Goal: Task Accomplishment & Management: Check status

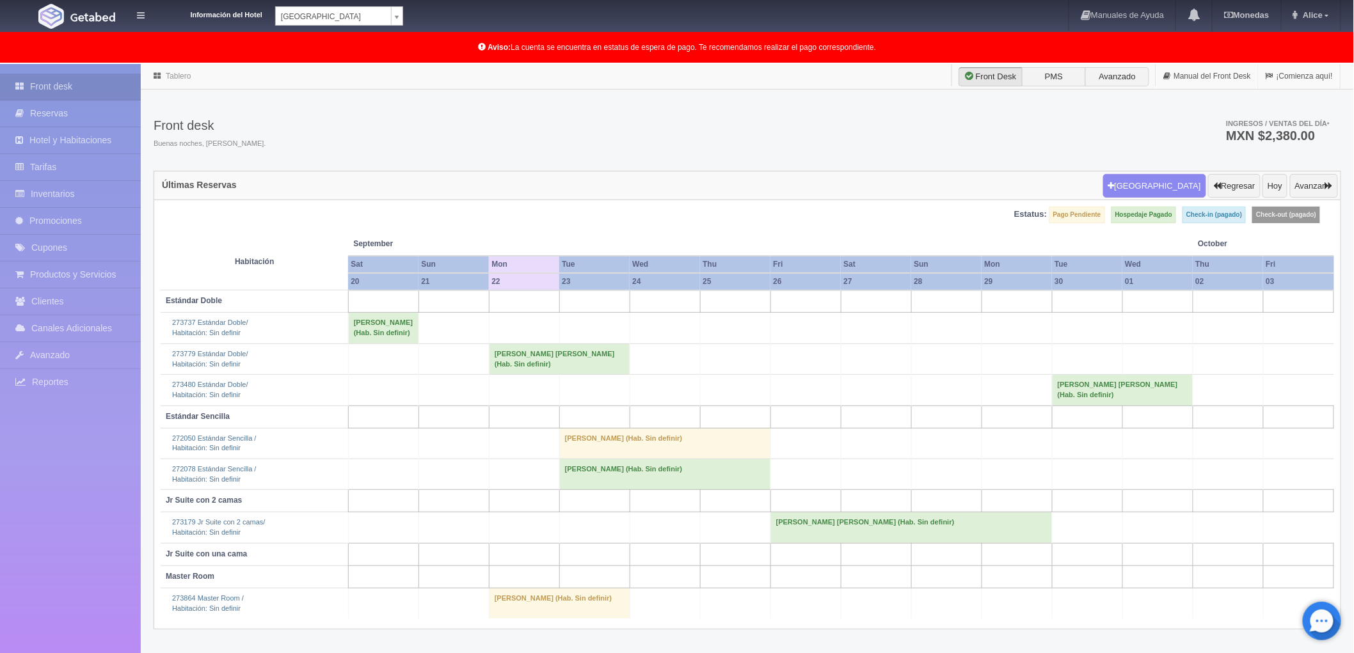
scroll to position [66, 0]
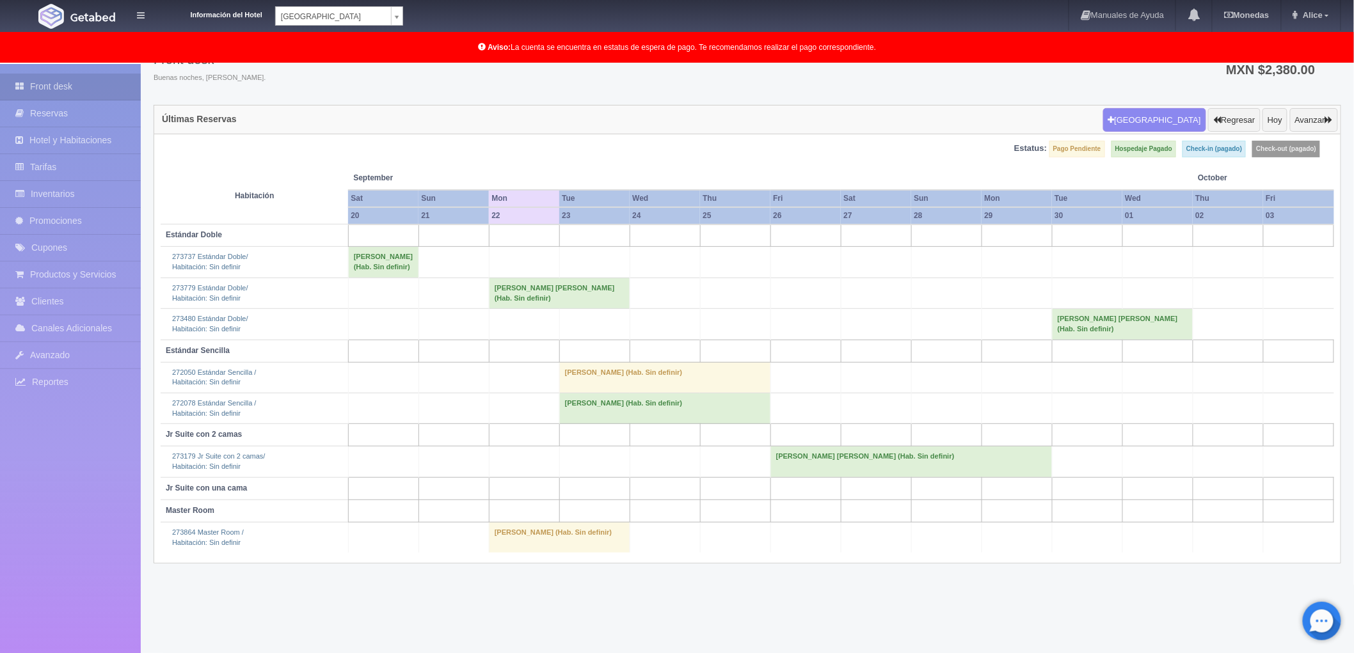
click at [589, 416] on td "[PERSON_NAME] (Hab. Sin definir)" at bounding box center [664, 409] width 211 height 31
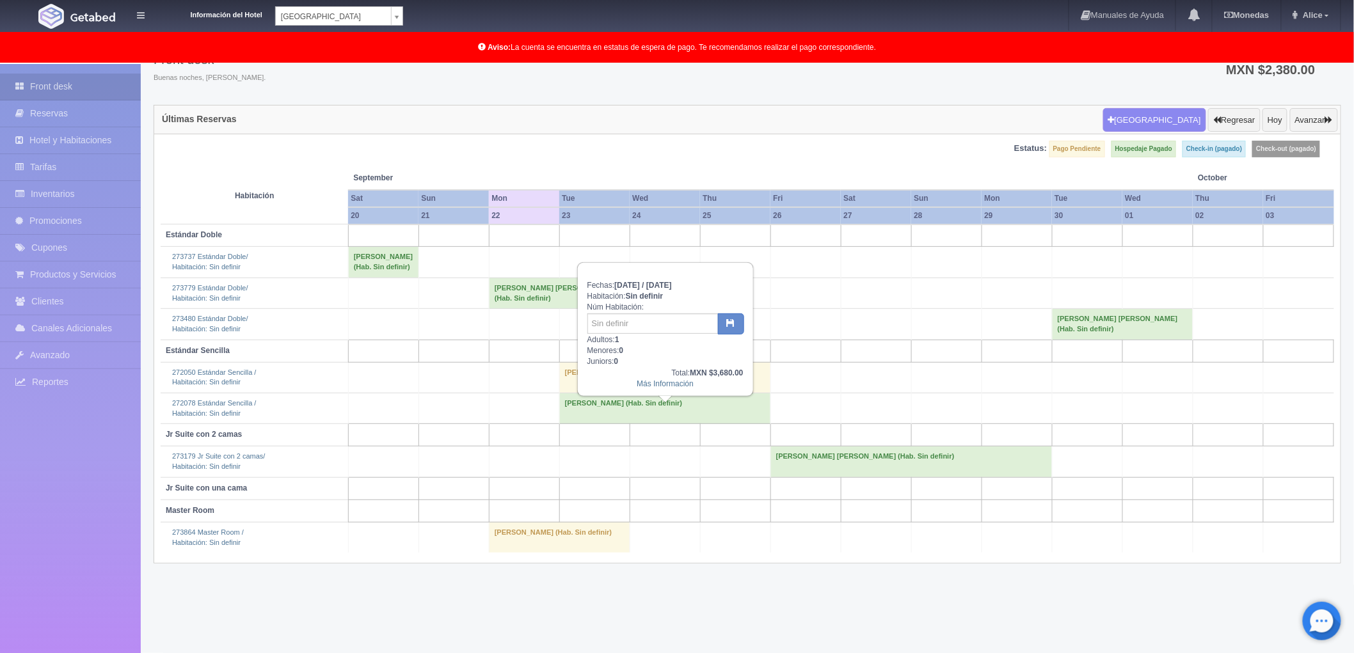
click at [593, 417] on td "[PERSON_NAME] (Hab. Sin definir)" at bounding box center [664, 409] width 211 height 31
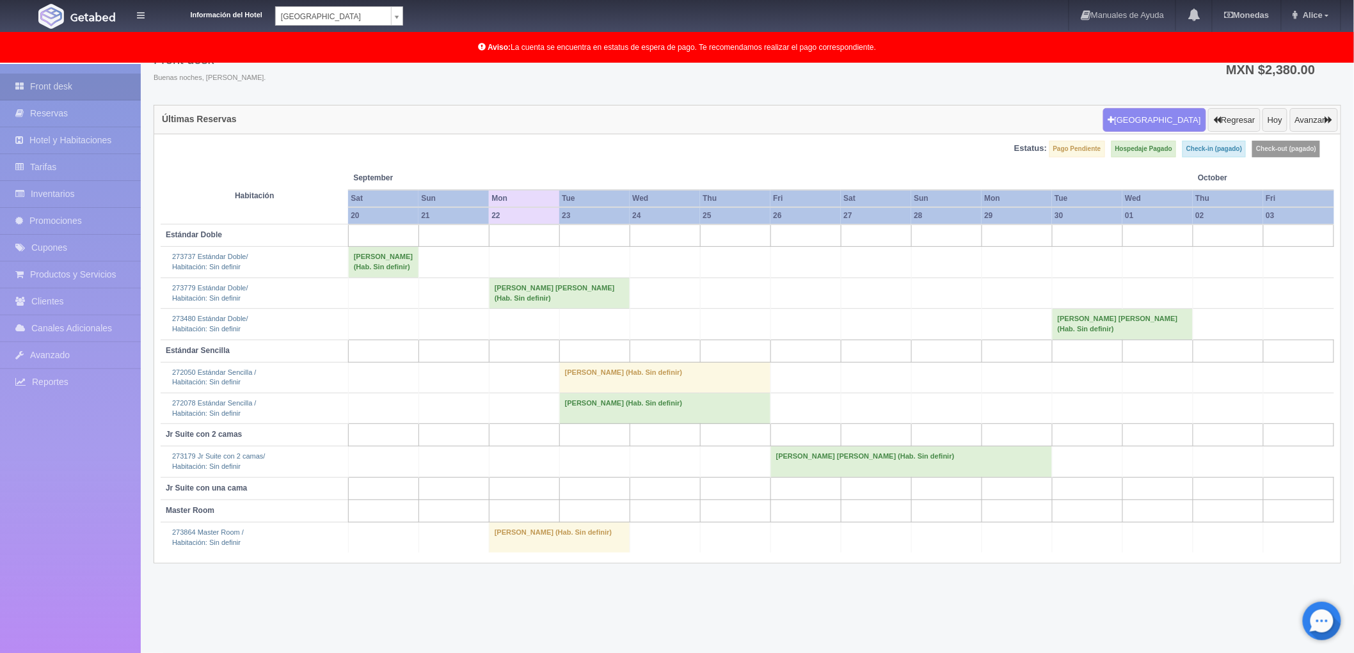
click at [603, 418] on td "[PERSON_NAME] (Hab. Sin definir)" at bounding box center [664, 409] width 211 height 31
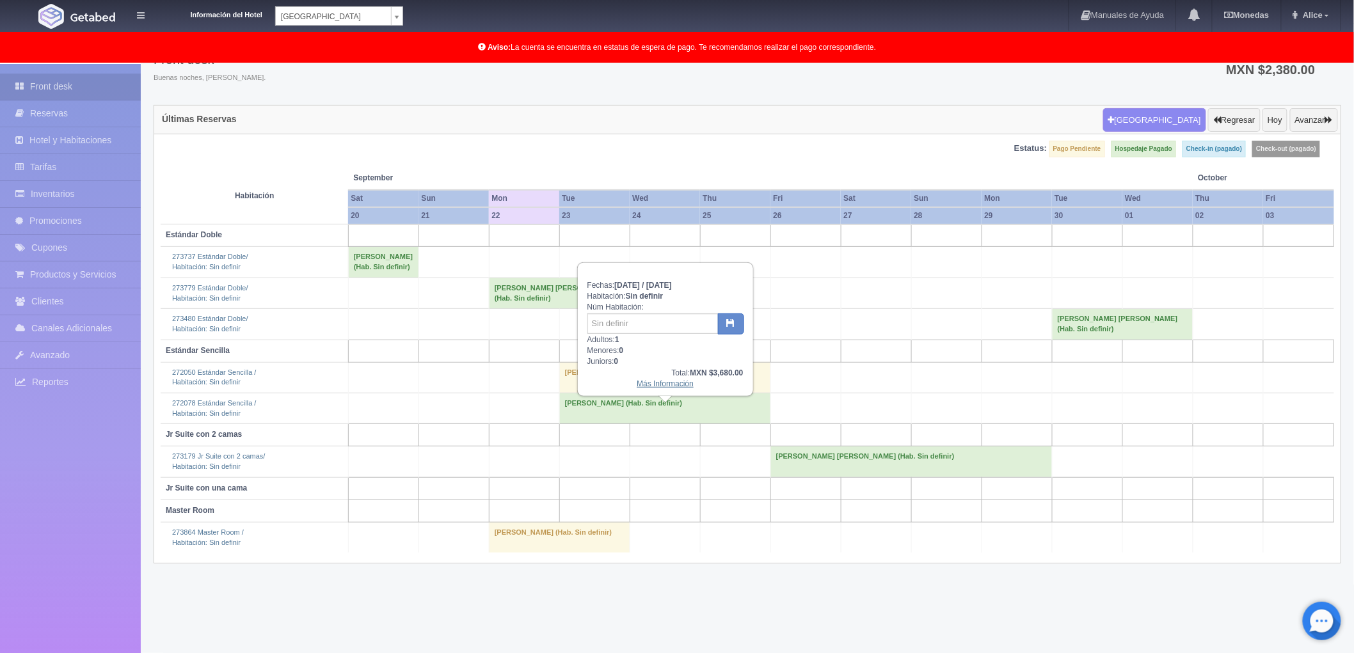
click at [660, 381] on link "Más Información" at bounding box center [665, 384] width 57 height 9
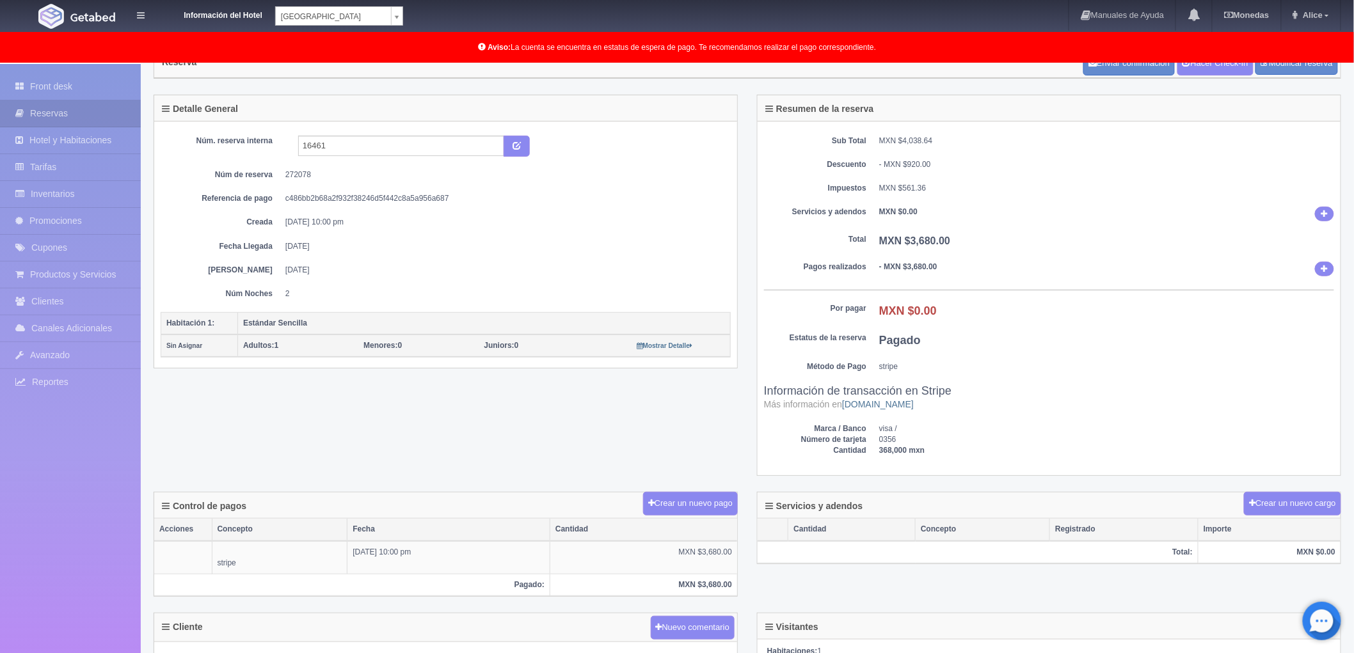
scroll to position [71, 0]
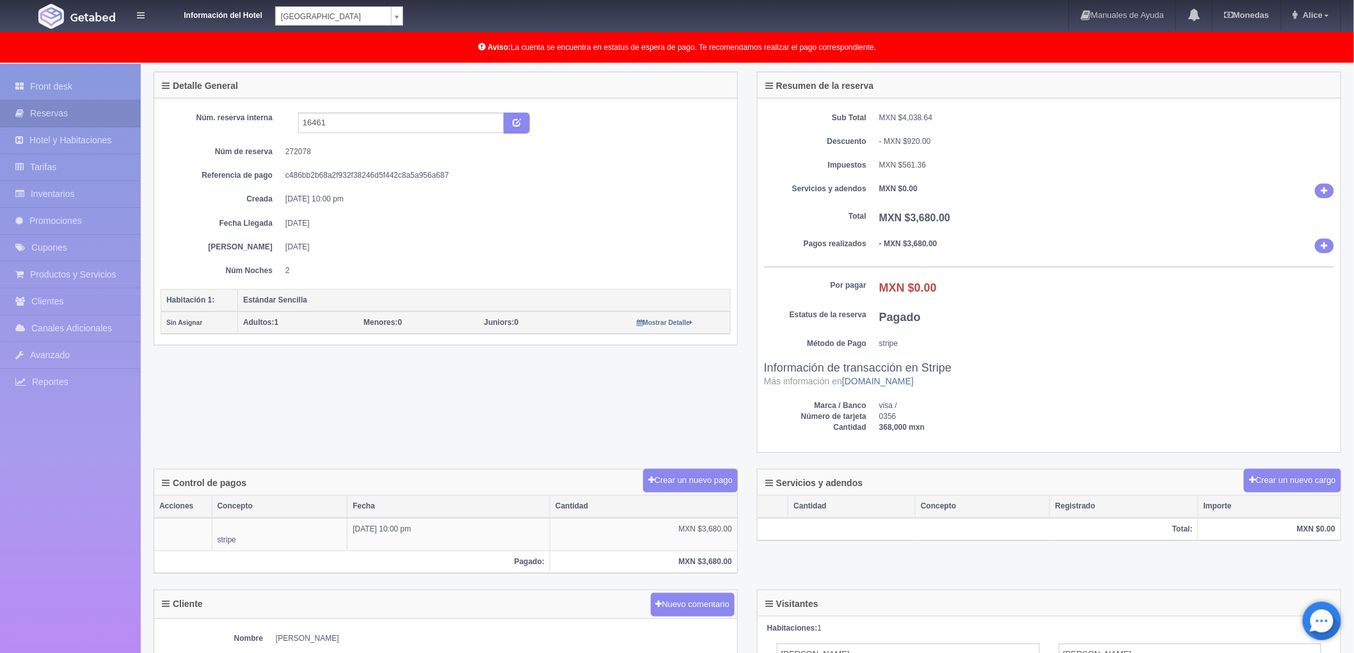
click at [1032, 294] on dd "MXN $0.00" at bounding box center [1106, 288] width 455 height 17
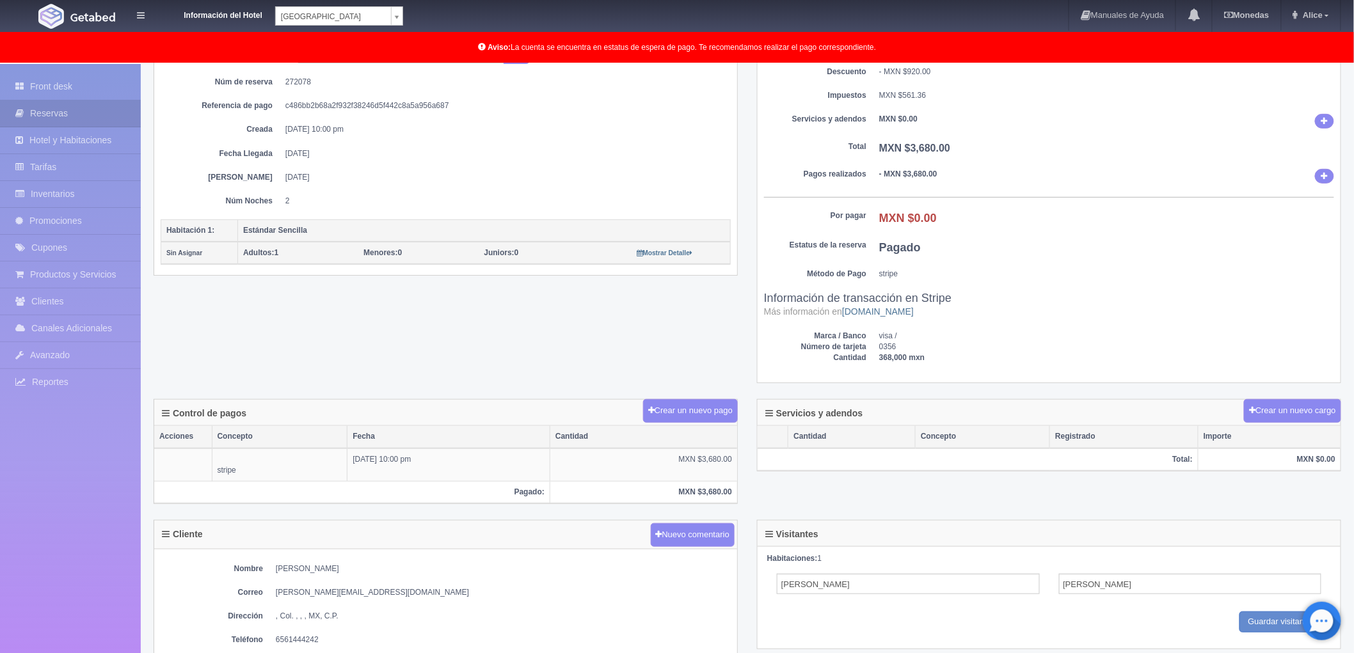
scroll to position [0, 0]
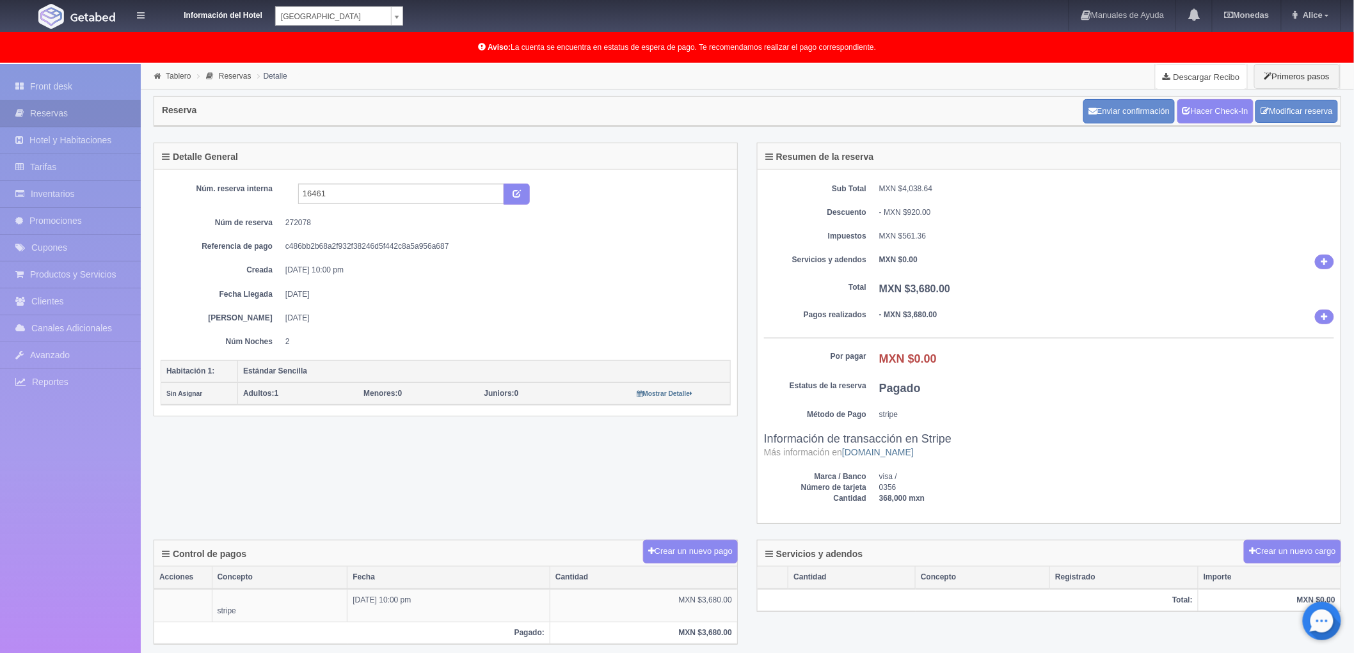
click at [1211, 78] on link "Descargar Recibo" at bounding box center [1202, 77] width 92 height 26
